Goal: Information Seeking & Learning: Learn about a topic

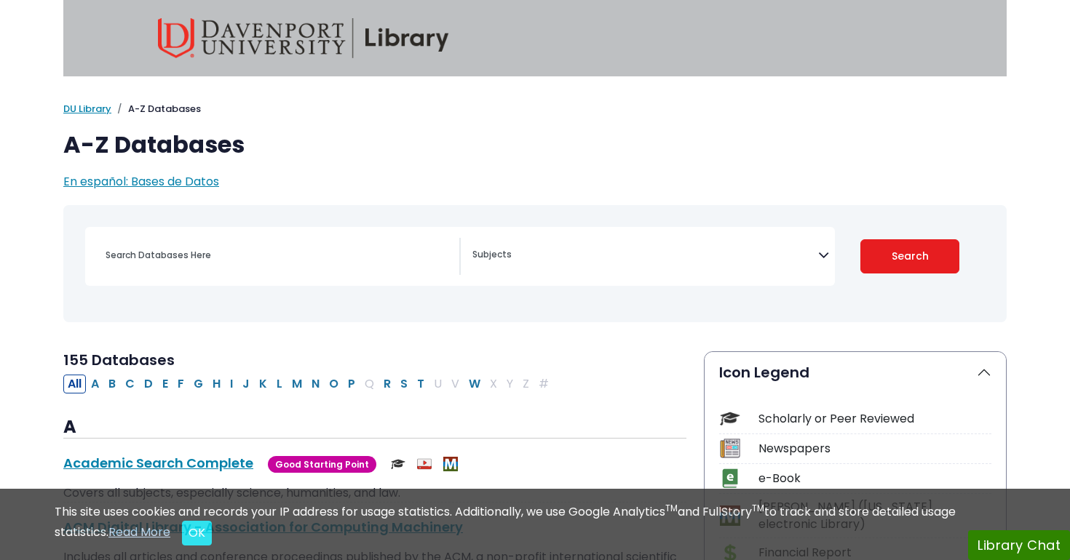
select select "Database Subject Filter"
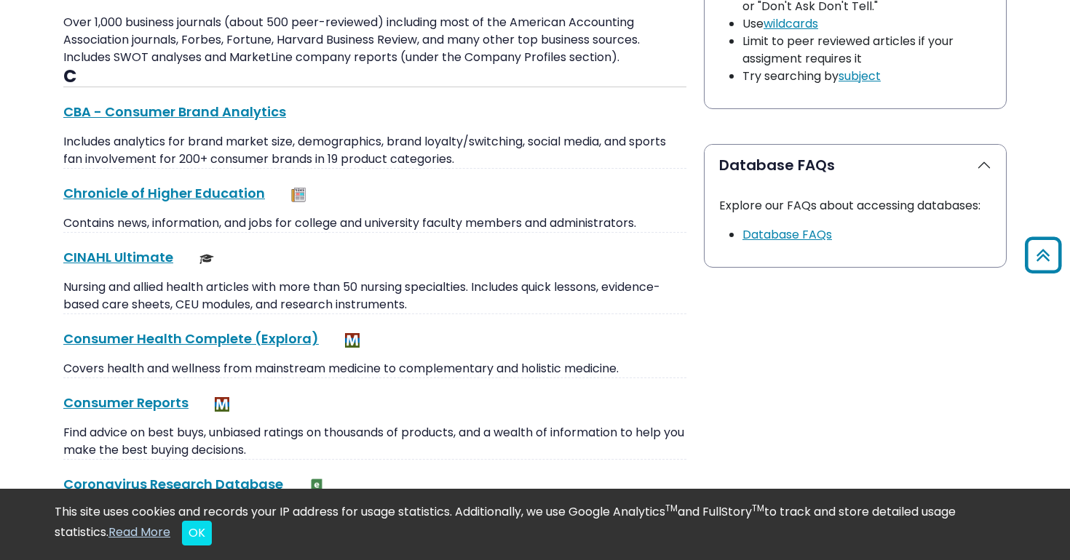
scroll to position [1355, 0]
click at [777, 152] on button "Database FAQs" at bounding box center [855, 164] width 301 height 41
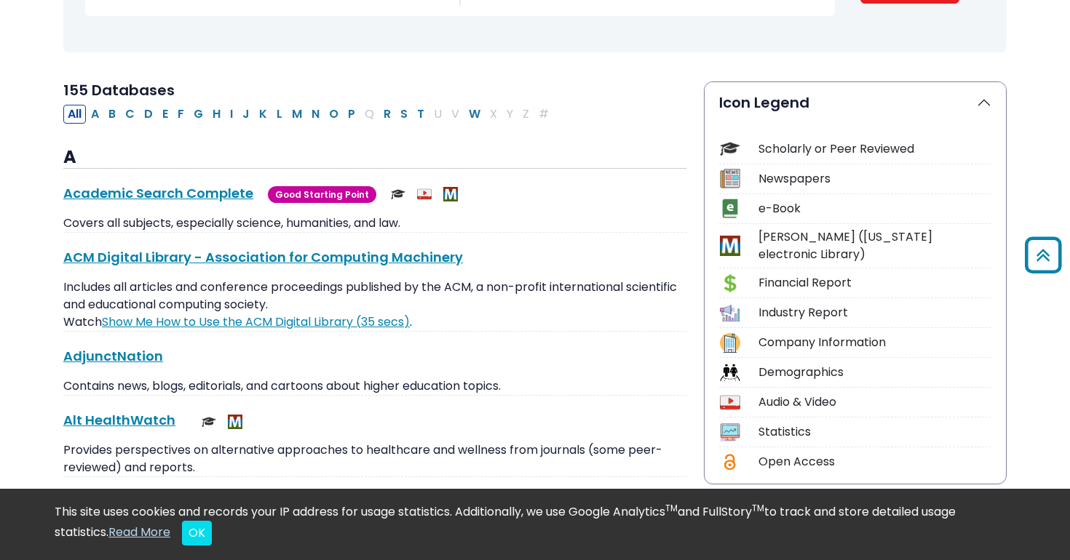
scroll to position [0, 0]
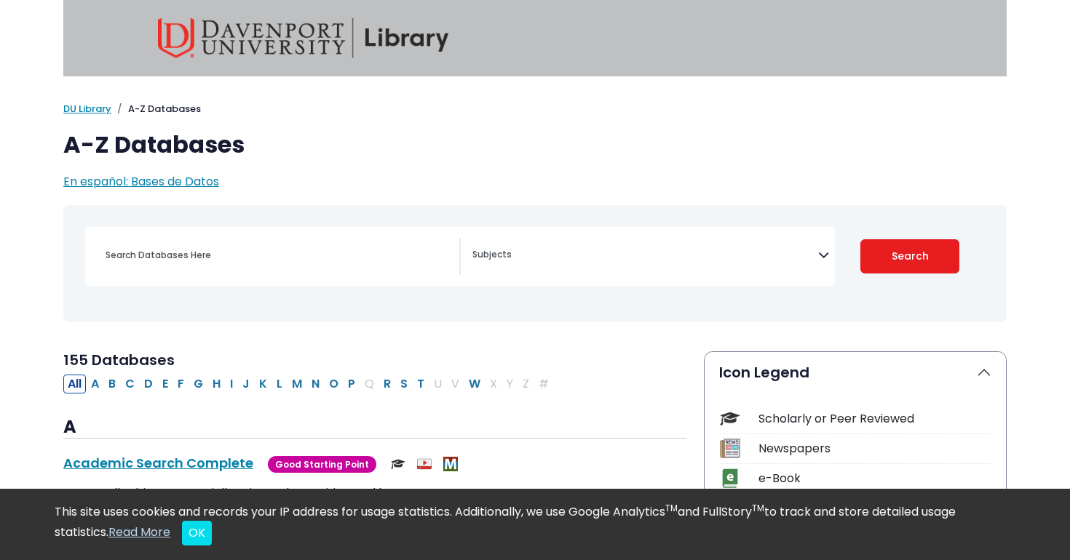
click at [150, 144] on h1 "A-Z Databases" at bounding box center [534, 145] width 943 height 28
click at [284, 260] on input "Search database by title or keyword" at bounding box center [278, 255] width 362 height 21
click at [242, 40] on img at bounding box center [303, 38] width 291 height 40
click at [228, 19] on img at bounding box center [303, 38] width 291 height 40
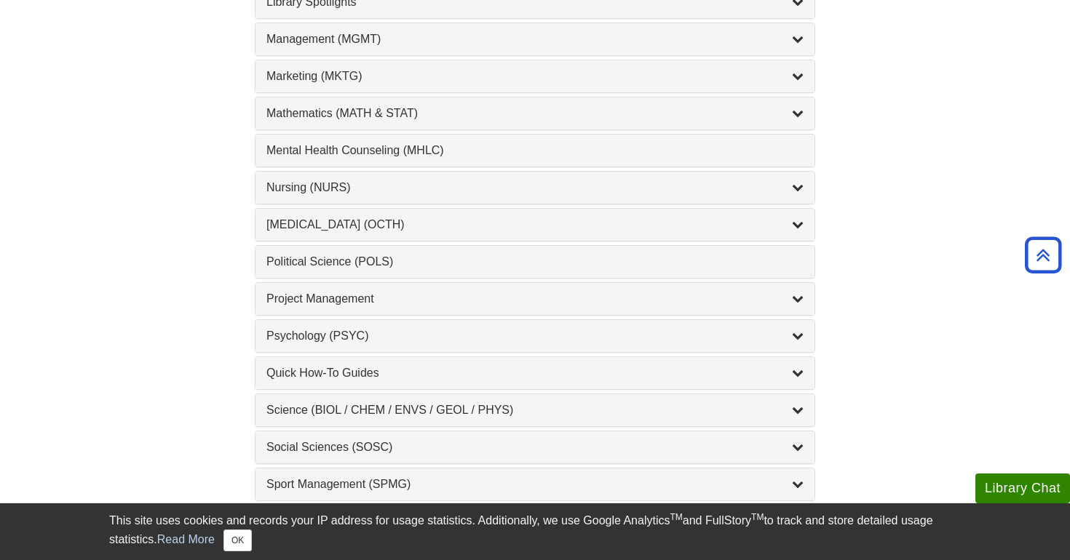
scroll to position [1335, 0]
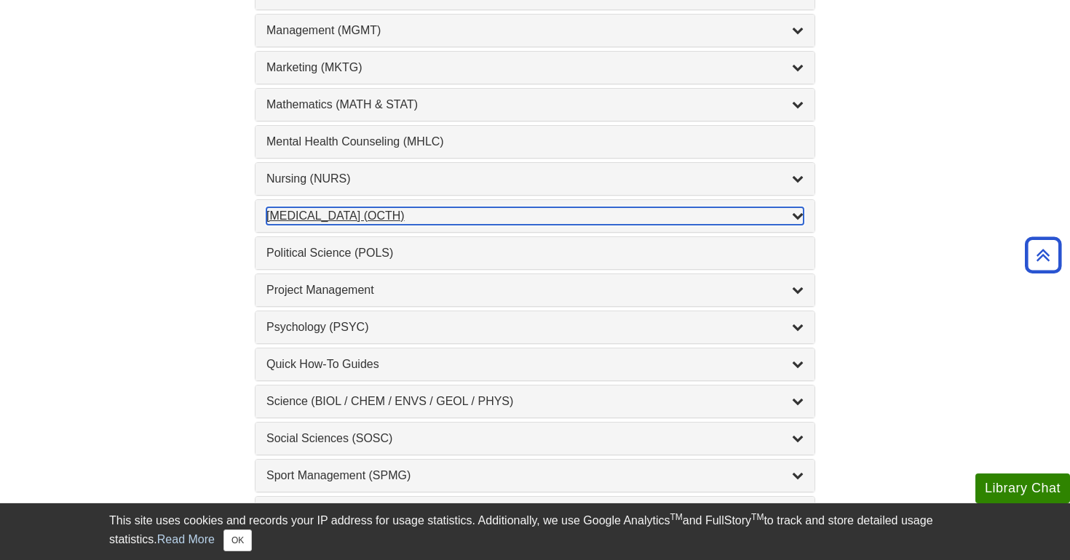
click at [390, 211] on div "Occupational Therapy (OCTH) , 2 guides" at bounding box center [534, 215] width 537 height 17
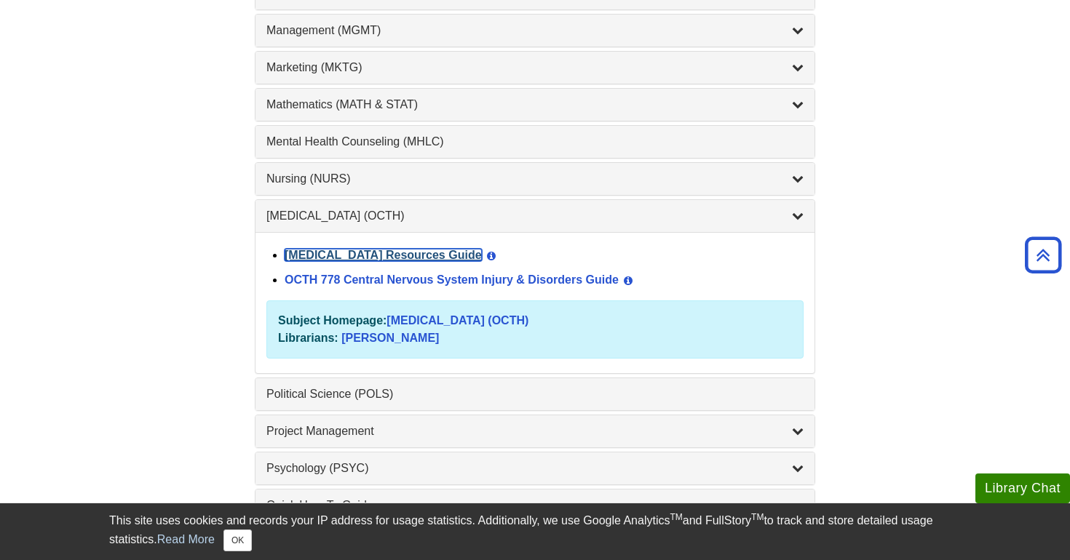
click at [422, 253] on link "Occupational Therapy Resources Guide" at bounding box center [383, 255] width 197 height 12
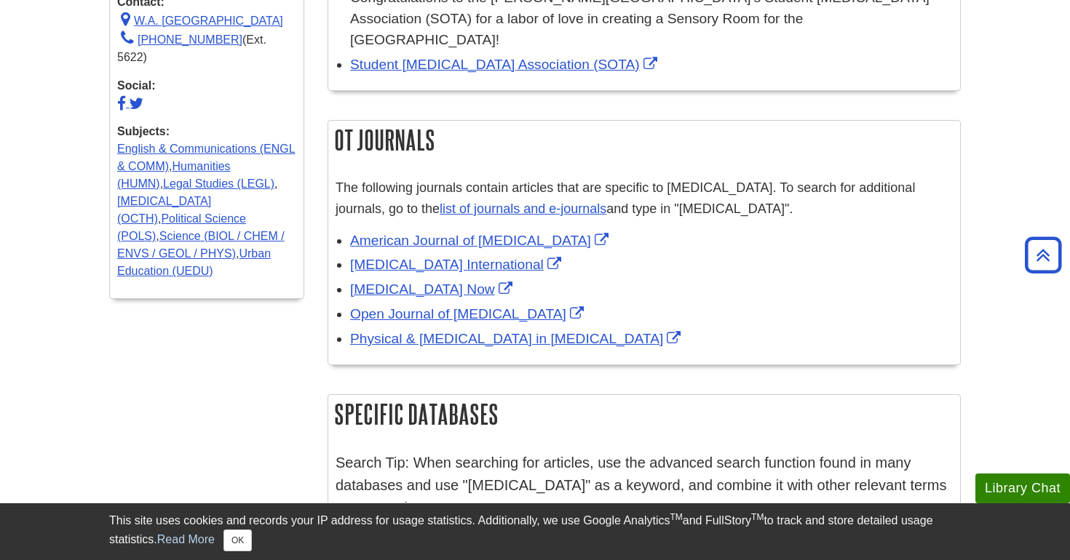
scroll to position [630, 0]
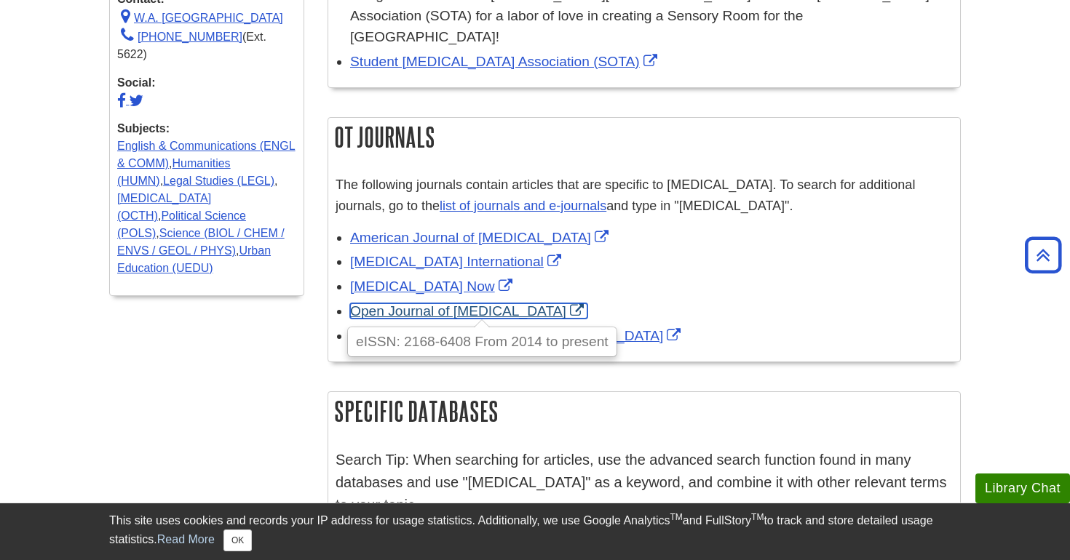
click at [561, 304] on link "Open Journal of Occupational Therapy" at bounding box center [468, 311] width 237 height 15
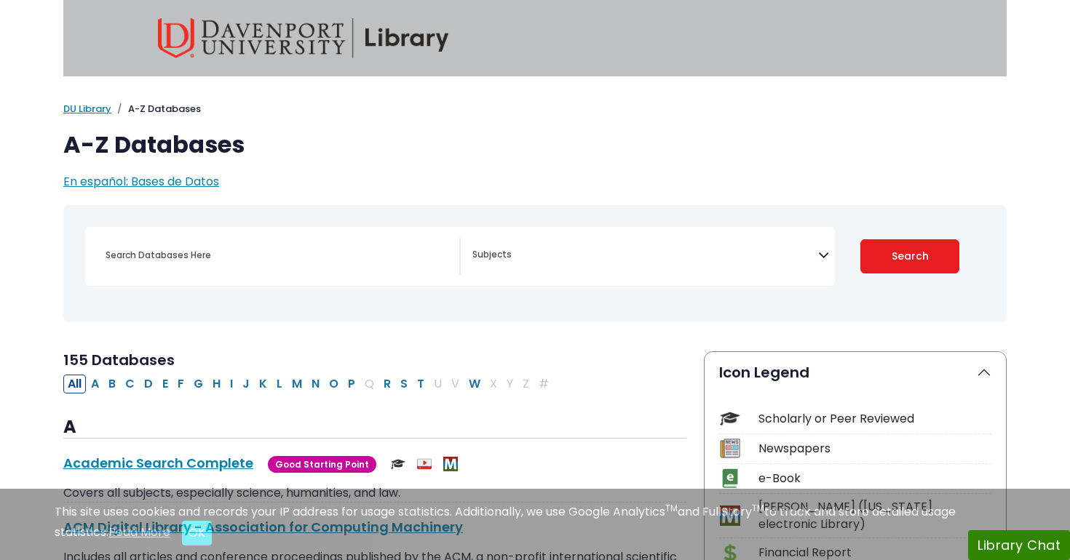
select select "Database Subject Filter"
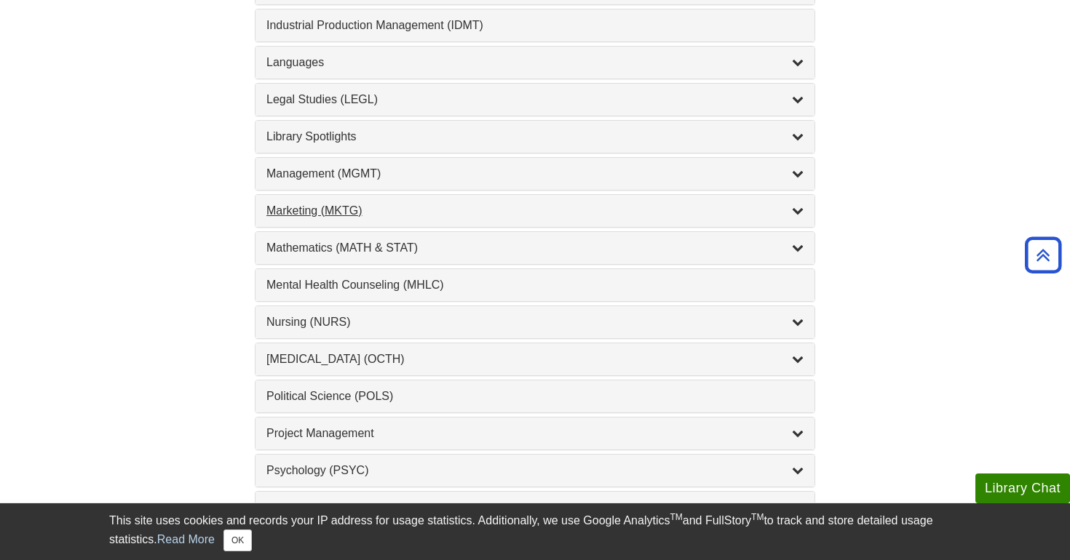
scroll to position [1202, 0]
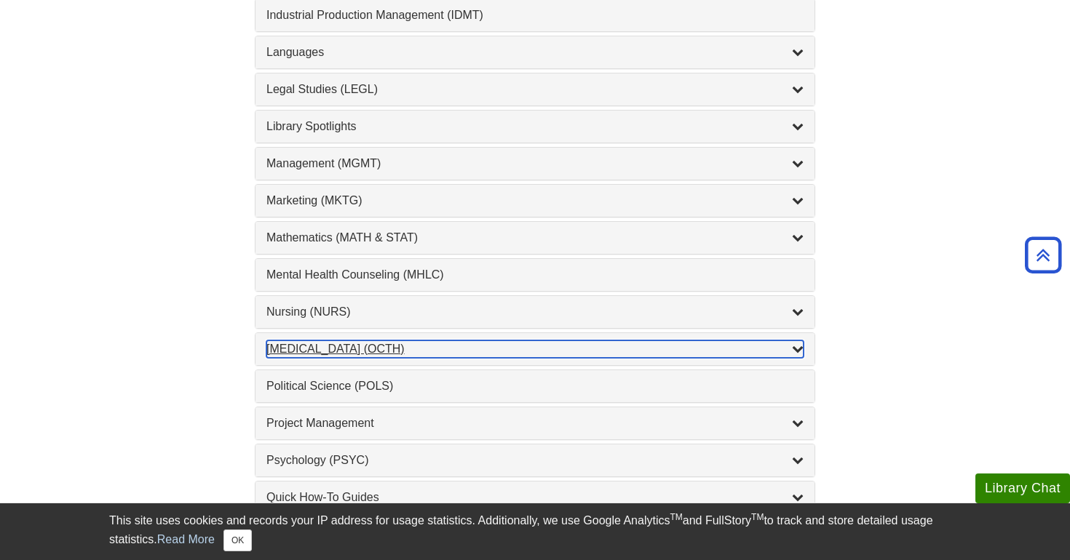
click at [440, 357] on div "Occupational Therapy (OCTH) , 2 guides" at bounding box center [534, 349] width 537 height 17
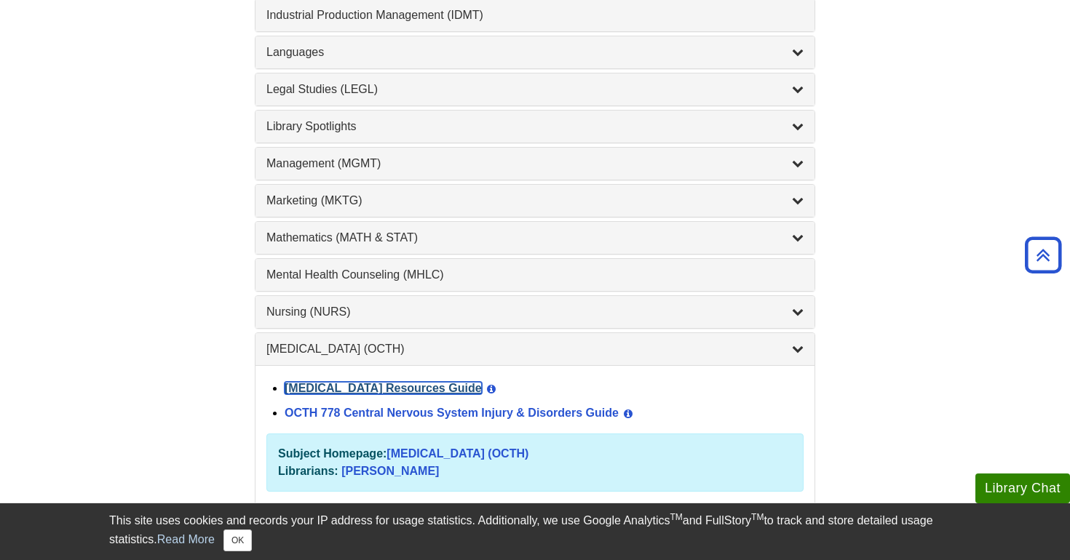
click at [451, 387] on link "Occupational Therapy Resources Guide" at bounding box center [383, 388] width 197 height 12
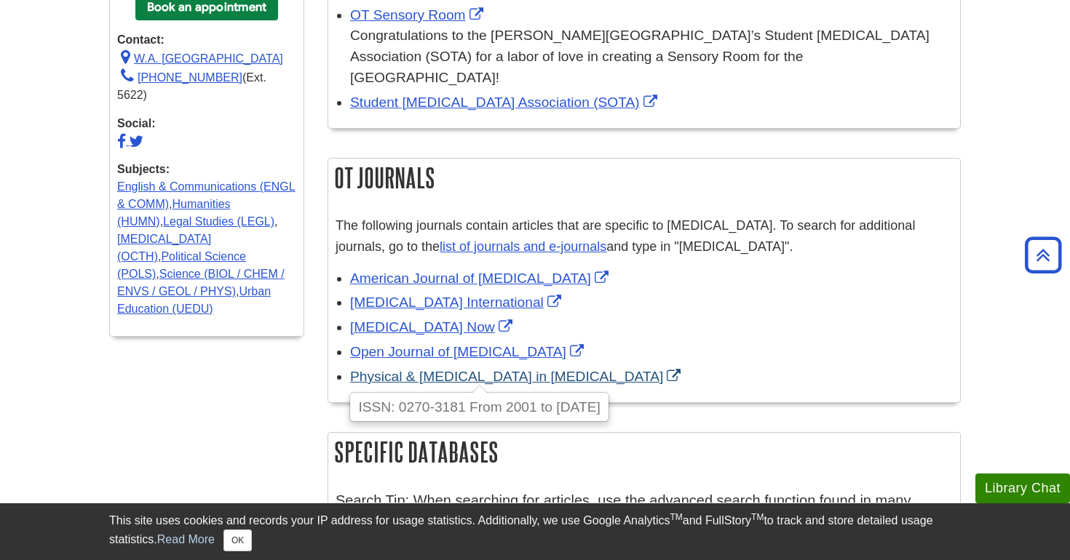
scroll to position [592, 0]
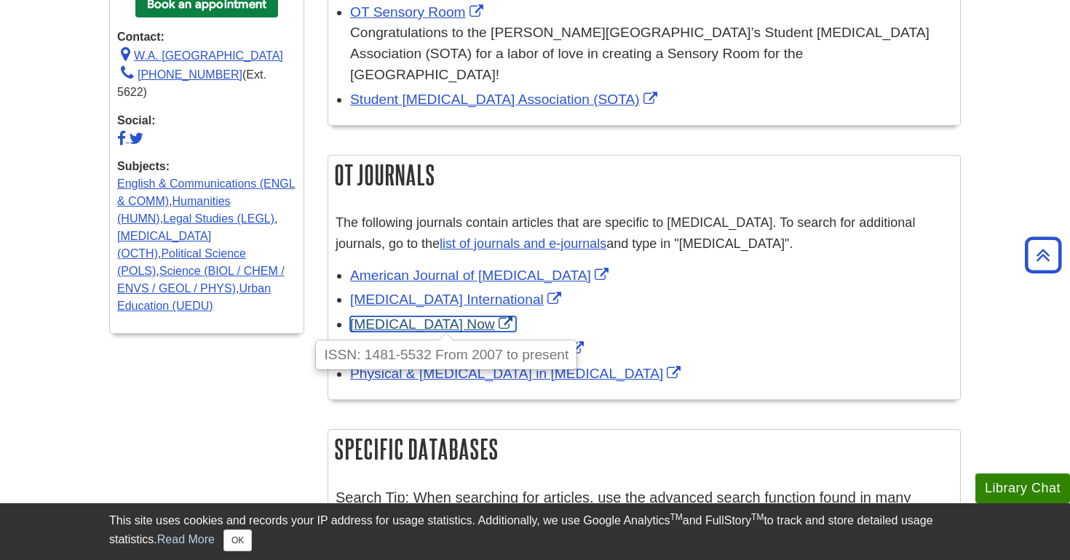
click at [470, 317] on link "[MEDICAL_DATA] Now" at bounding box center [433, 324] width 166 height 15
